Goal: Check status: Check status

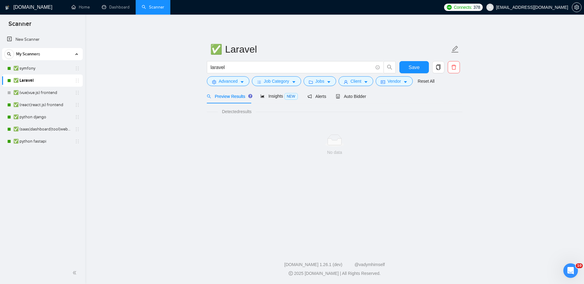
click at [537, 52] on main "✅ Laravel laravel Save Advanced Job Category Jobs Client Vendor Reset All Previ…" at bounding box center [334, 130] width 479 height 213
click at [133, 54] on main "✅ Laravel laravel Save Advanced Job Category Jobs Client Vendor Reset All Previ…" at bounding box center [334, 130] width 479 height 213
click at [120, 9] on link "Dashboard" at bounding box center [116, 7] width 28 height 5
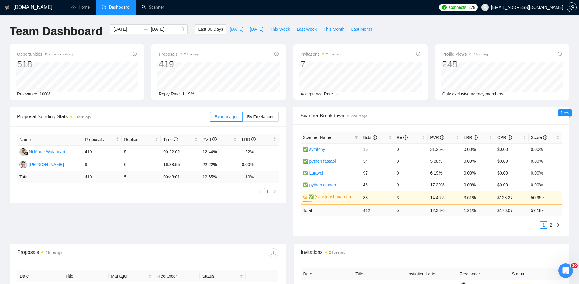
click at [234, 29] on span "[DATE]" at bounding box center [236, 29] width 13 height 7
type input "[DATE]"
